Goal: Navigation & Orientation: Find specific page/section

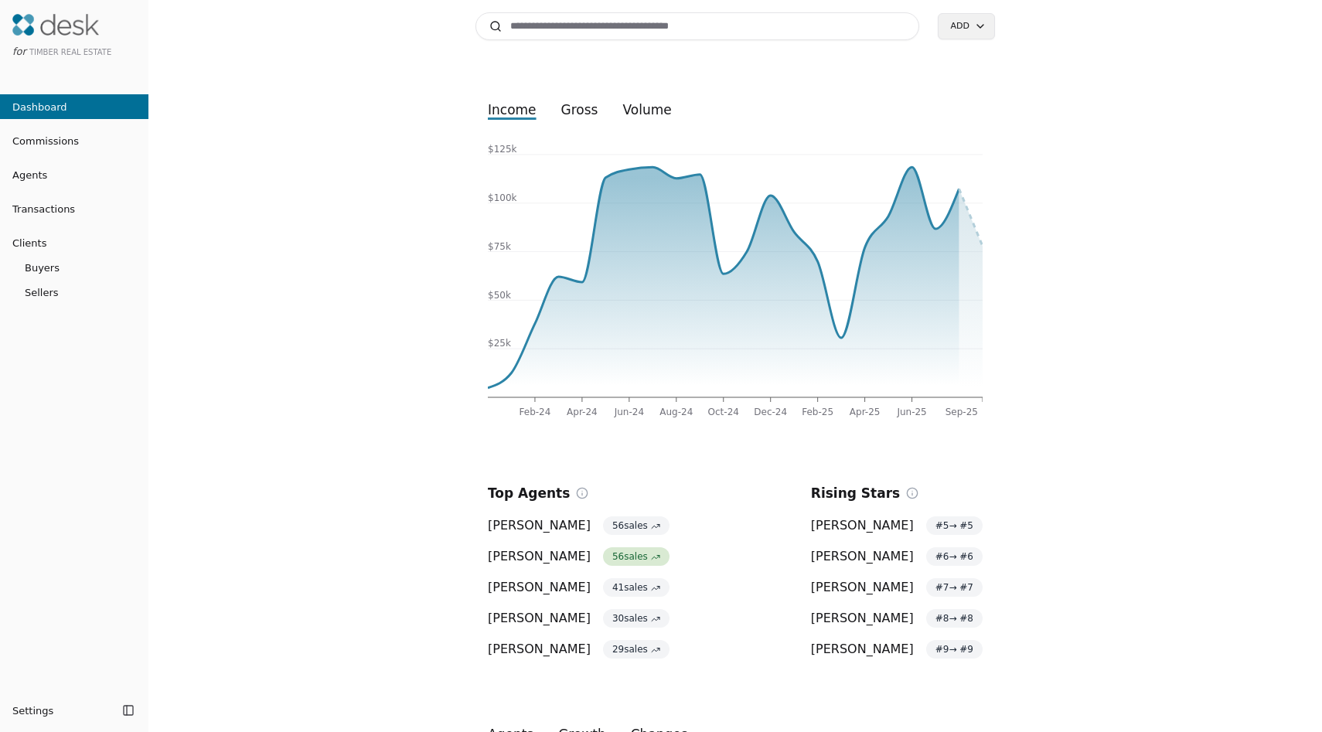
click at [84, 145] on link "Commissions" at bounding box center [74, 140] width 148 height 25
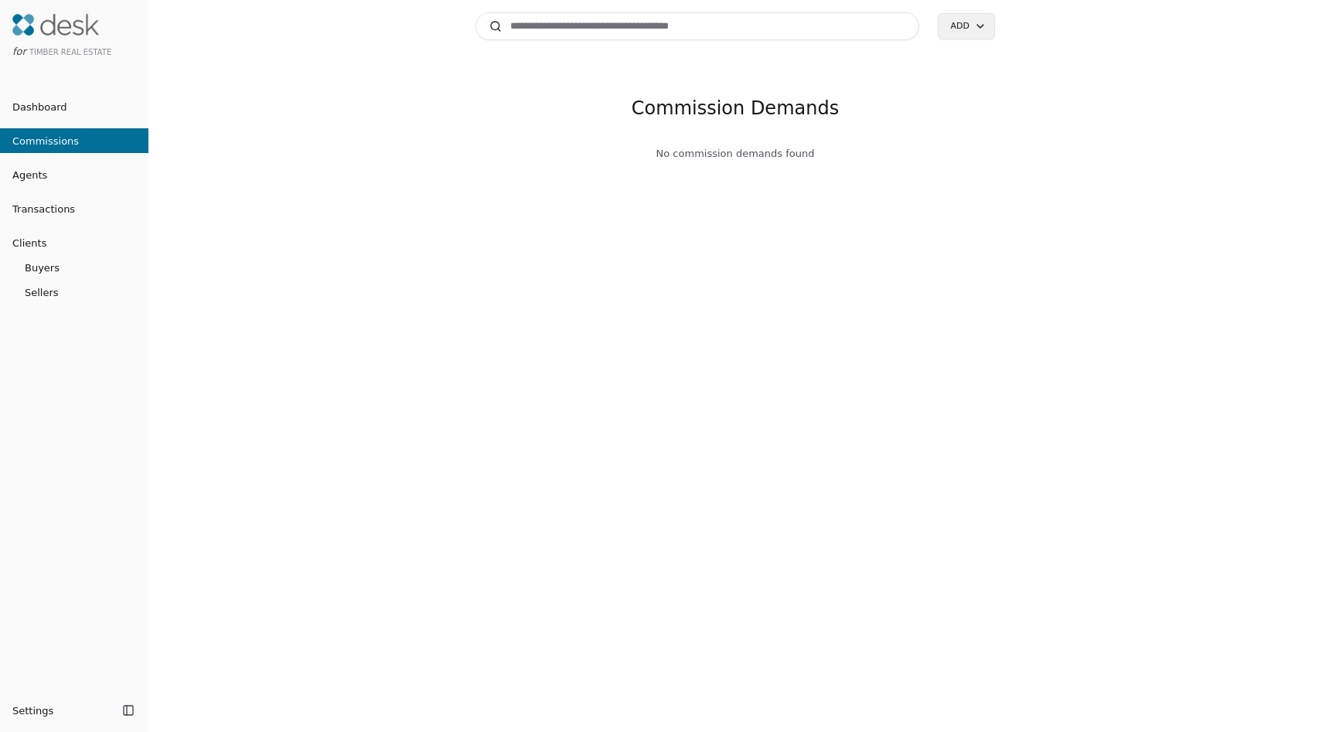
click at [43, 179] on span "Agents" at bounding box center [23, 175] width 47 height 16
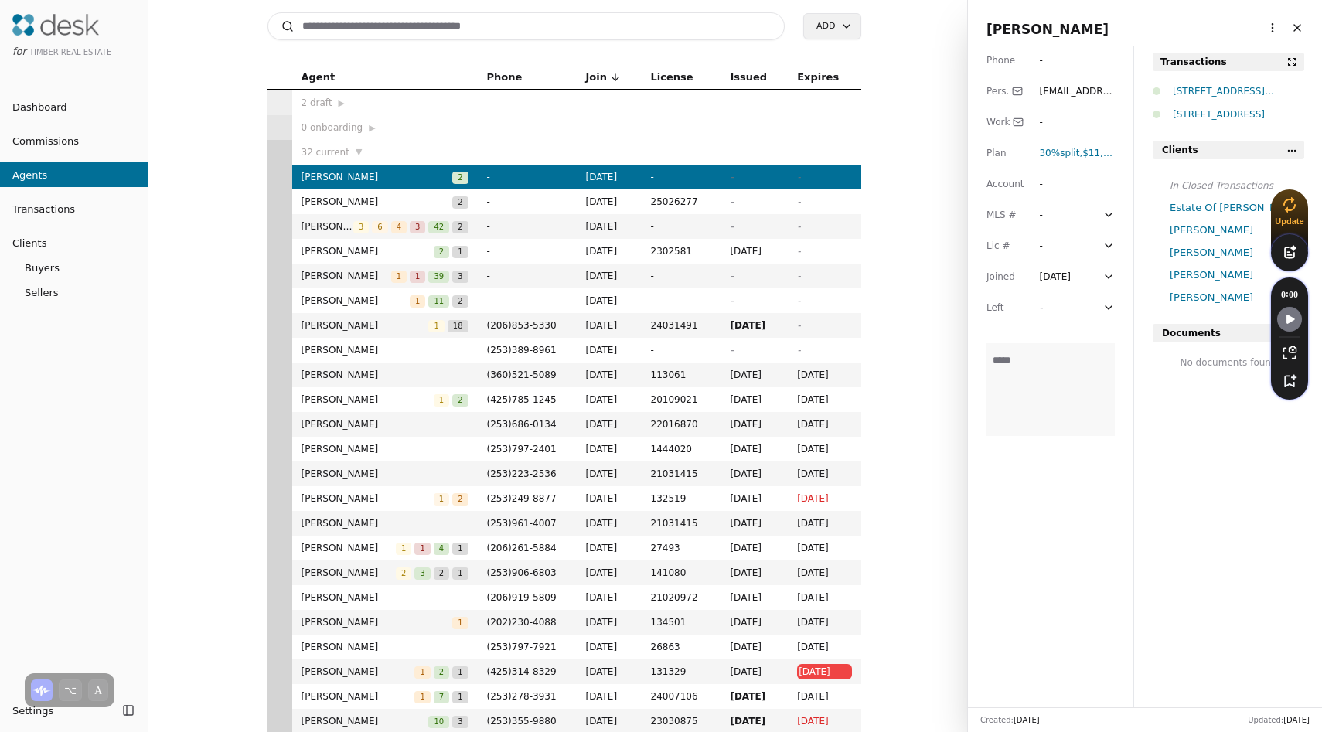
click at [87, 114] on link "Dashboard" at bounding box center [74, 106] width 148 height 25
